Goal: Find contact information: Find contact information

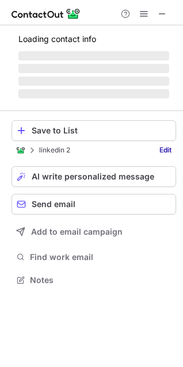
scroll to position [279, 183]
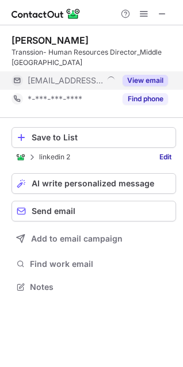
click at [148, 79] on button "View email" at bounding box center [144, 81] width 45 height 12
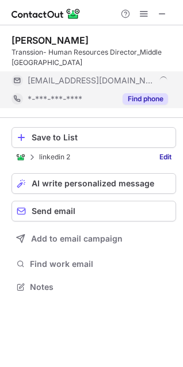
click at [139, 99] on button "Find phone" at bounding box center [144, 99] width 45 height 12
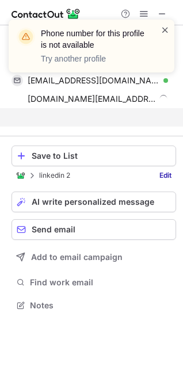
click at [163, 32] on span at bounding box center [164, 30] width 9 height 12
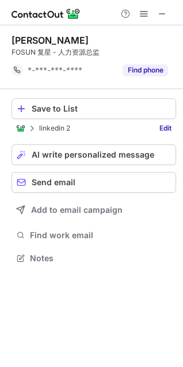
scroll to position [250, 183]
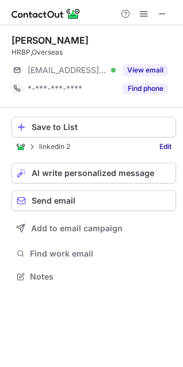
scroll to position [269, 183]
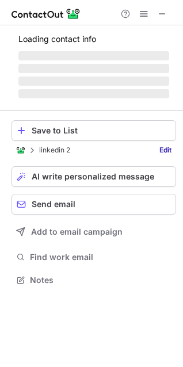
scroll to position [287, 183]
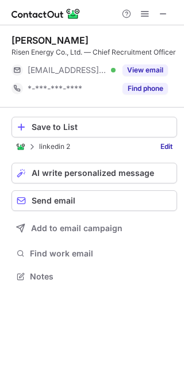
scroll to position [269, 184]
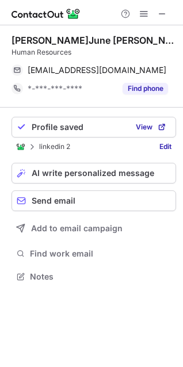
scroll to position [269, 183]
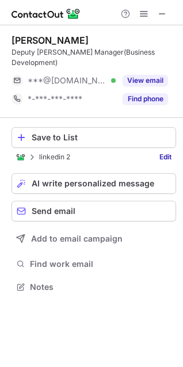
scroll to position [269, 183]
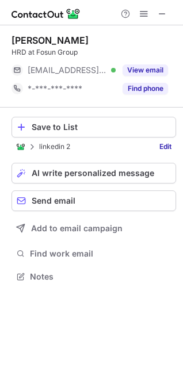
scroll to position [269, 183]
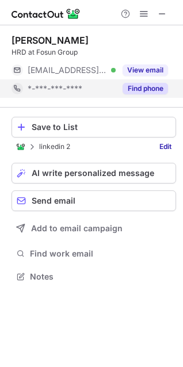
click at [132, 89] on button "Find phone" at bounding box center [144, 89] width 45 height 12
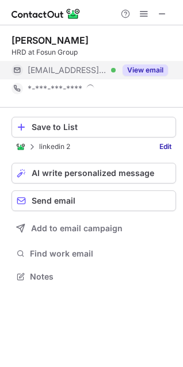
click at [153, 71] on button "View email" at bounding box center [144, 70] width 45 height 12
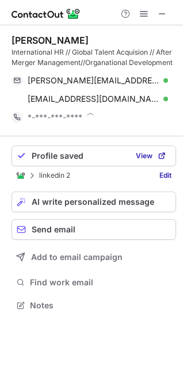
scroll to position [297, 183]
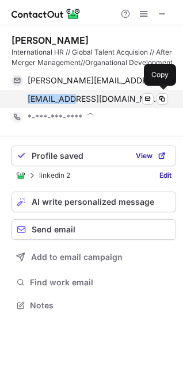
drag, startPoint x: 30, startPoint y: 98, endPoint x: 75, endPoint y: 104, distance: 45.1
click at [75, 104] on span "[EMAIL_ADDRESS][DOMAIN_NAME]" at bounding box center [94, 99] width 132 height 10
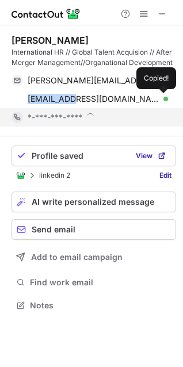
copy span "2513090806"
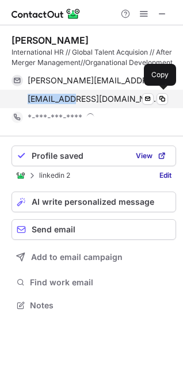
click at [47, 98] on span "[EMAIL_ADDRESS][DOMAIN_NAME]" at bounding box center [94, 99] width 132 height 10
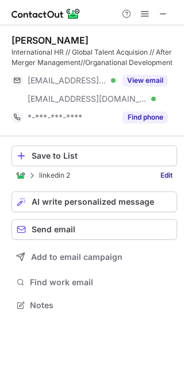
scroll to position [297, 184]
drag, startPoint x: 166, startPoint y: 12, endPoint x: 135, endPoint y: 11, distance: 30.5
click at [166, 12] on span at bounding box center [163, 13] width 9 height 9
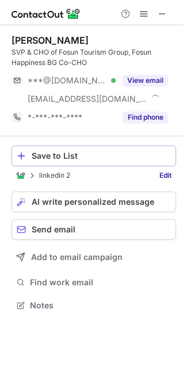
scroll to position [297, 183]
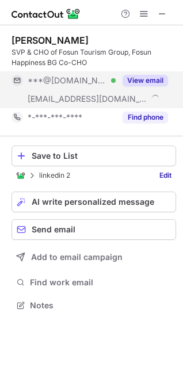
click at [144, 78] on button "View email" at bounding box center [144, 81] width 45 height 12
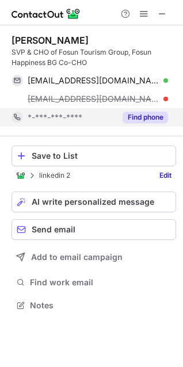
click at [149, 113] on button "Find phone" at bounding box center [144, 118] width 45 height 12
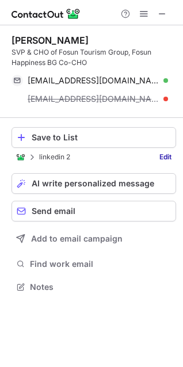
scroll to position [279, 183]
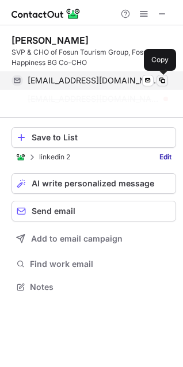
click at [163, 79] on span at bounding box center [162, 80] width 9 height 9
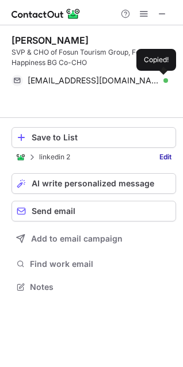
scroll to position [260, 183]
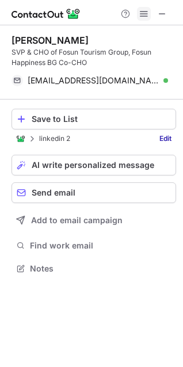
drag, startPoint x: 162, startPoint y: 14, endPoint x: 137, endPoint y: 12, distance: 25.4
click at [162, 14] on span at bounding box center [162, 13] width 9 height 9
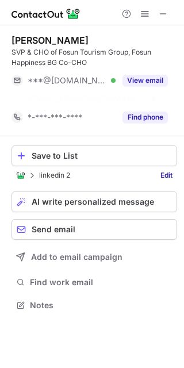
scroll to position [279, 184]
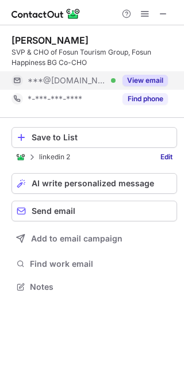
click at [149, 83] on button "View email" at bounding box center [144, 81] width 45 height 12
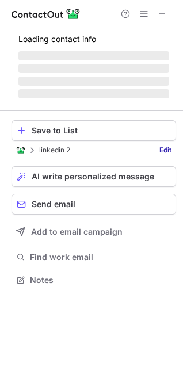
scroll to position [297, 183]
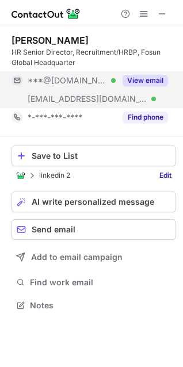
click at [150, 82] on button "View email" at bounding box center [144, 81] width 45 height 12
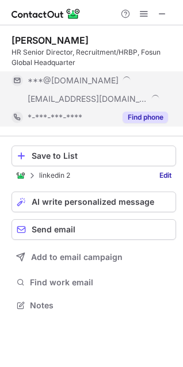
click at [153, 113] on button "Find phone" at bounding box center [144, 118] width 45 height 12
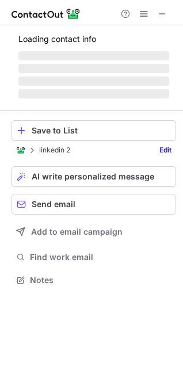
scroll to position [287, 183]
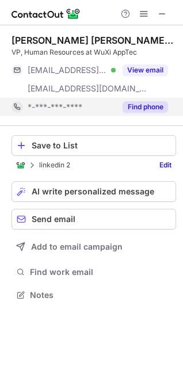
click at [141, 112] on button "Find phone" at bounding box center [144, 107] width 45 height 12
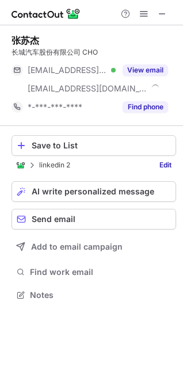
scroll to position [287, 183]
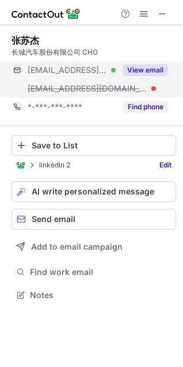
click at [149, 67] on button "View email" at bounding box center [144, 70] width 45 height 12
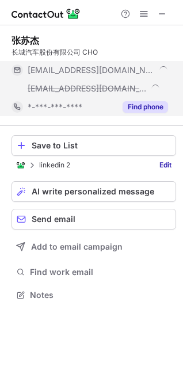
click at [149, 102] on button "Find phone" at bounding box center [144, 107] width 45 height 12
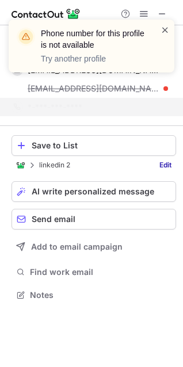
click at [160, 30] on span at bounding box center [164, 30] width 9 height 12
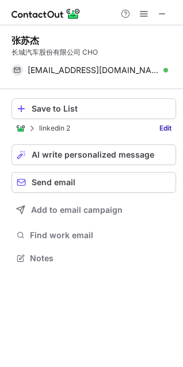
scroll to position [250, 183]
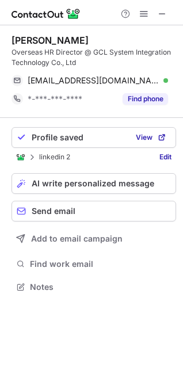
scroll to position [279, 183]
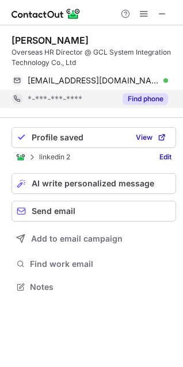
click at [121, 98] on div "Find phone" at bounding box center [142, 99] width 52 height 18
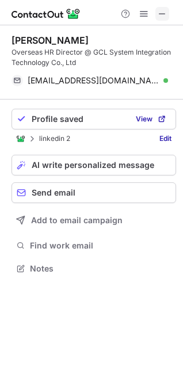
click at [163, 17] on span at bounding box center [162, 13] width 9 height 9
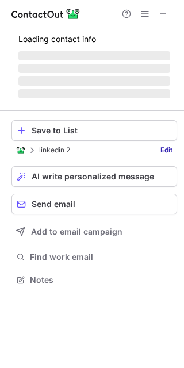
scroll to position [279, 184]
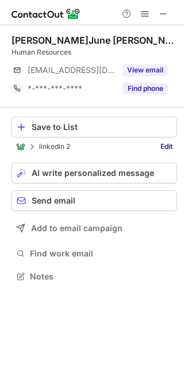
scroll to position [269, 184]
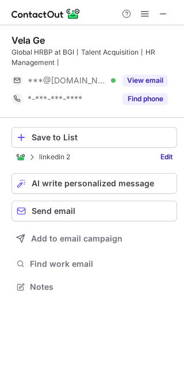
scroll to position [279, 184]
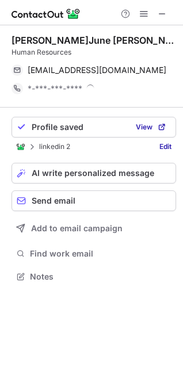
scroll to position [269, 183]
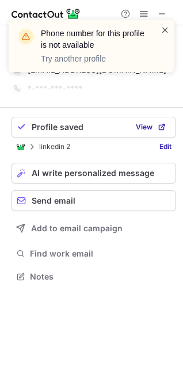
click at [165, 27] on span at bounding box center [164, 30] width 9 height 12
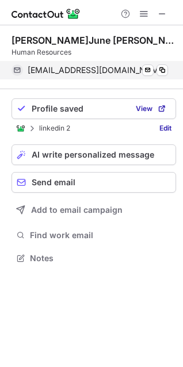
scroll to position [250, 183]
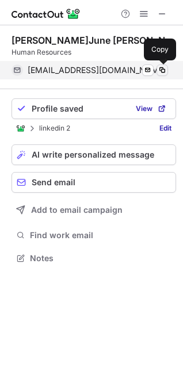
click at [164, 70] on span at bounding box center [162, 70] width 9 height 9
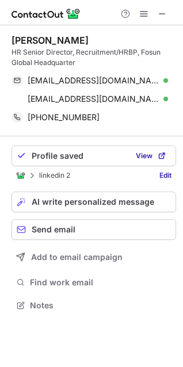
scroll to position [297, 183]
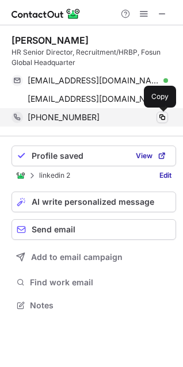
click at [163, 115] on span at bounding box center [162, 117] width 9 height 9
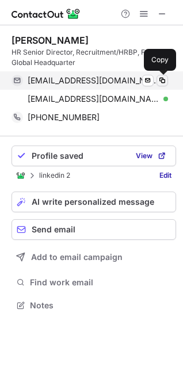
click at [164, 81] on span at bounding box center [162, 80] width 9 height 9
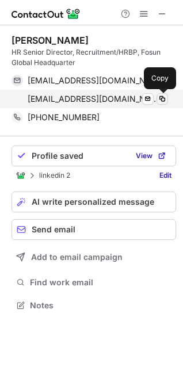
click at [161, 97] on span at bounding box center [162, 98] width 9 height 9
